Goal: Check status

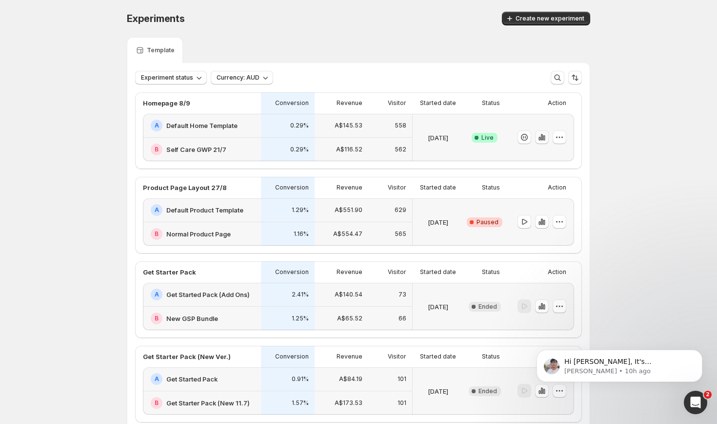
click at [544, 136] on icon "button" at bounding box center [542, 137] width 10 height 10
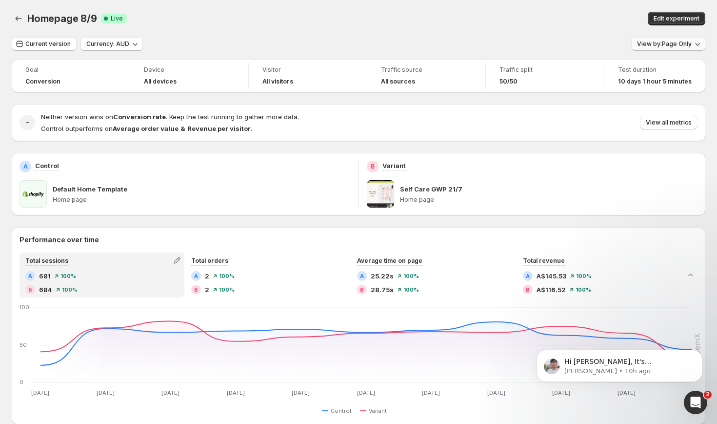
click at [691, 44] on button "View by: Page Only" at bounding box center [668, 44] width 74 height 14
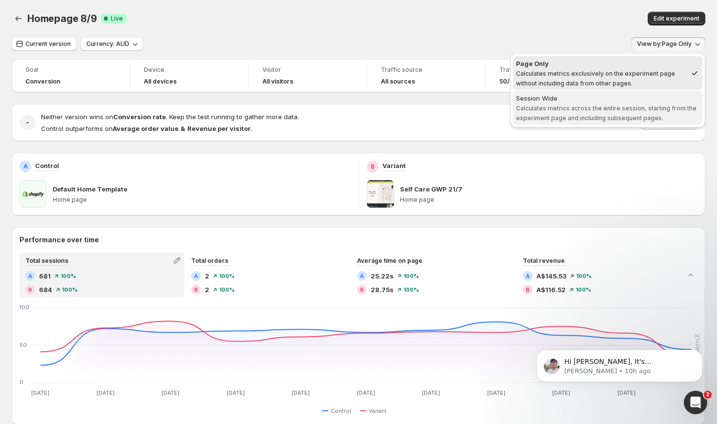
click at [626, 96] on div "Session Wide" at bounding box center [607, 98] width 183 height 10
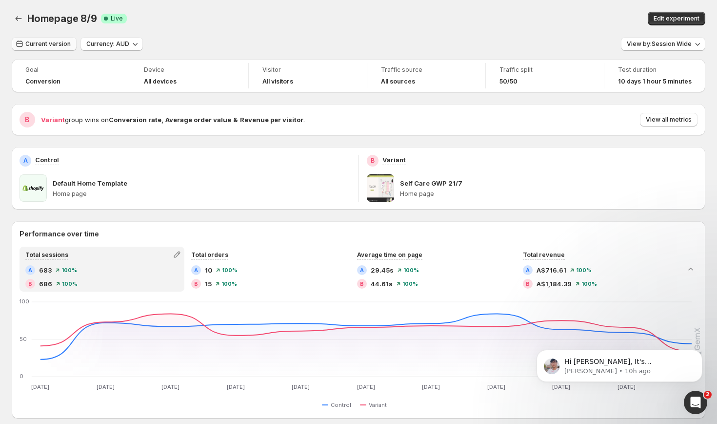
click at [60, 43] on span "Current version" at bounding box center [47, 44] width 45 height 8
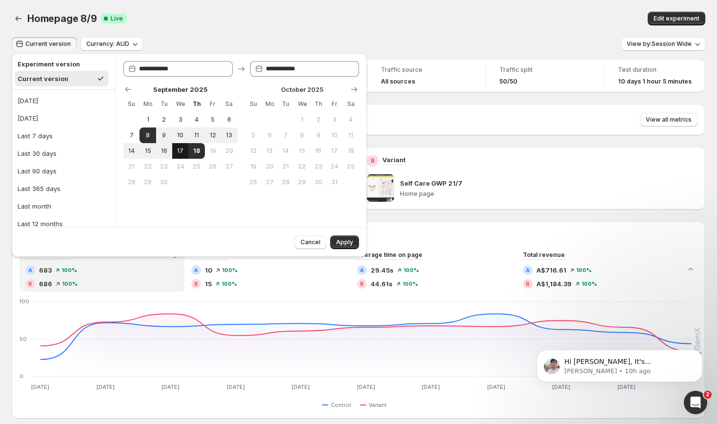
click at [178, 154] on span "17" at bounding box center [180, 151] width 8 height 8
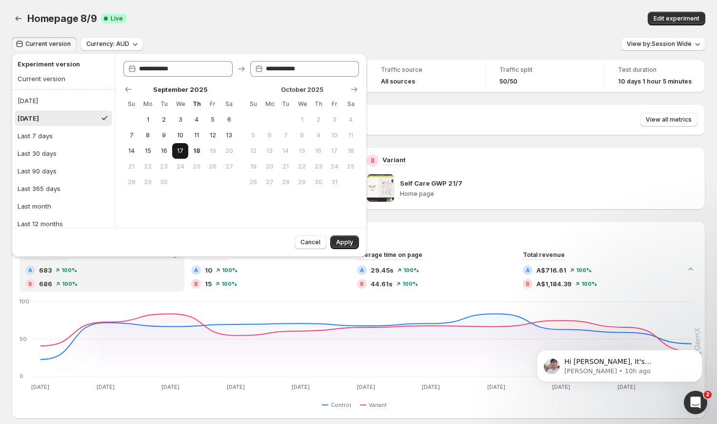
type input "**********"
click at [341, 242] on span "Apply" at bounding box center [344, 242] width 17 height 8
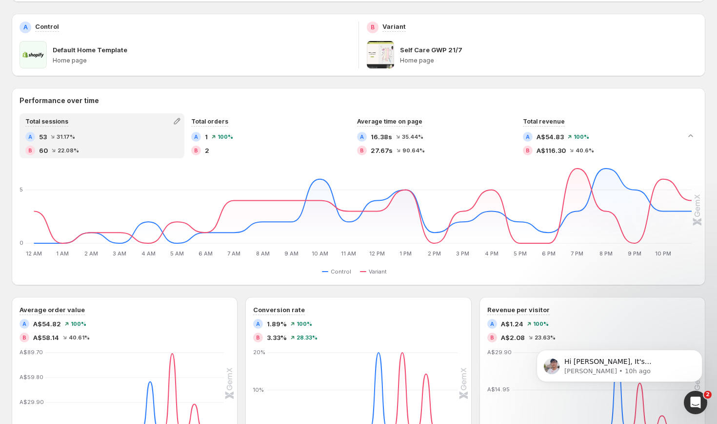
scroll to position [135, 0]
